Goal: Task Accomplishment & Management: Use online tool/utility

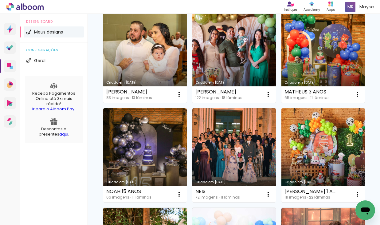
scroll to position [182, 0]
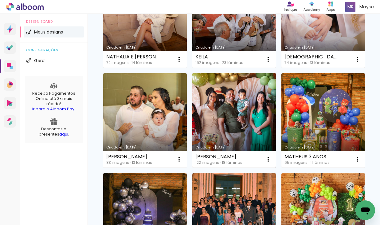
scroll to position [106, 0]
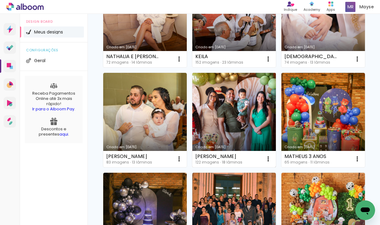
click at [236, 102] on link "Criado em [DATE]" at bounding box center [234, 120] width 84 height 94
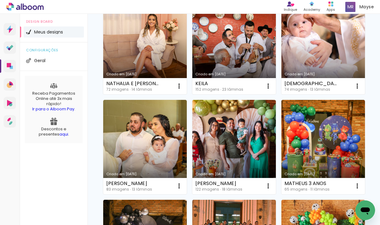
scroll to position [93, 0]
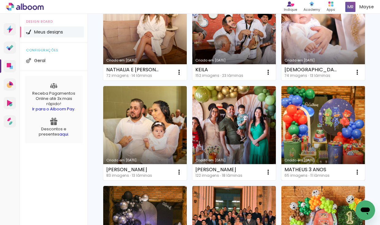
click at [319, 137] on link "Criado em [DATE]" at bounding box center [324, 133] width 84 height 94
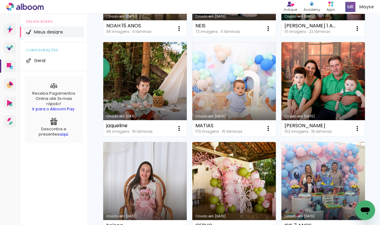
scroll to position [336, 0]
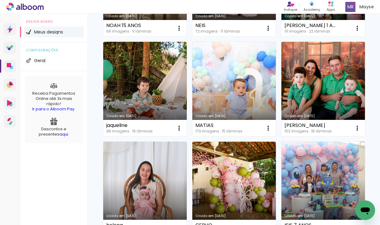
click at [217, 91] on link "Criado em [DATE]" at bounding box center [234, 89] width 84 height 94
